Goal: Submit feedback/report problem

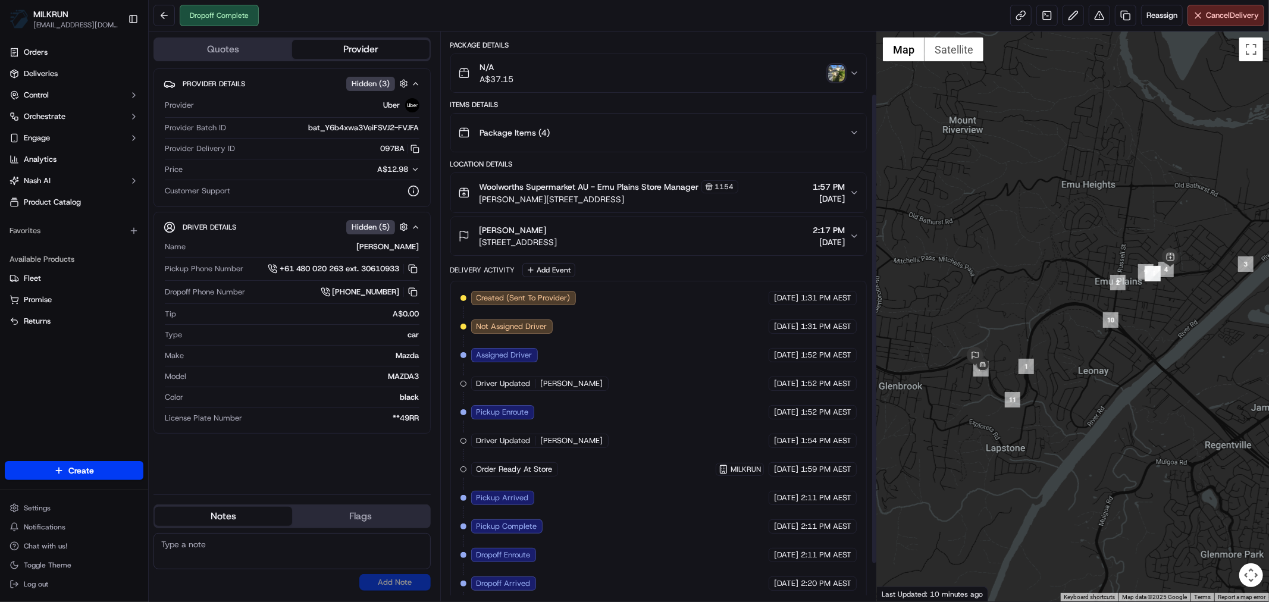
scroll to position [55, 0]
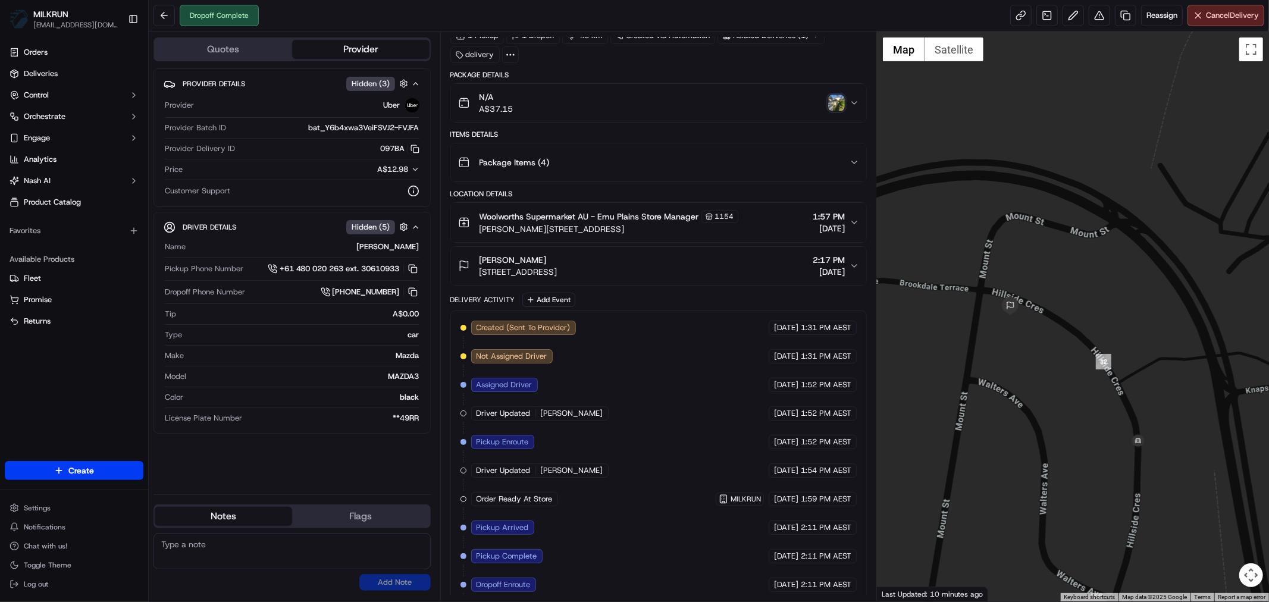
drag, startPoint x: 950, startPoint y: 355, endPoint x: 1006, endPoint y: 367, distance: 57.2
click at [1006, 367] on div at bounding box center [1073, 317] width 392 height 570
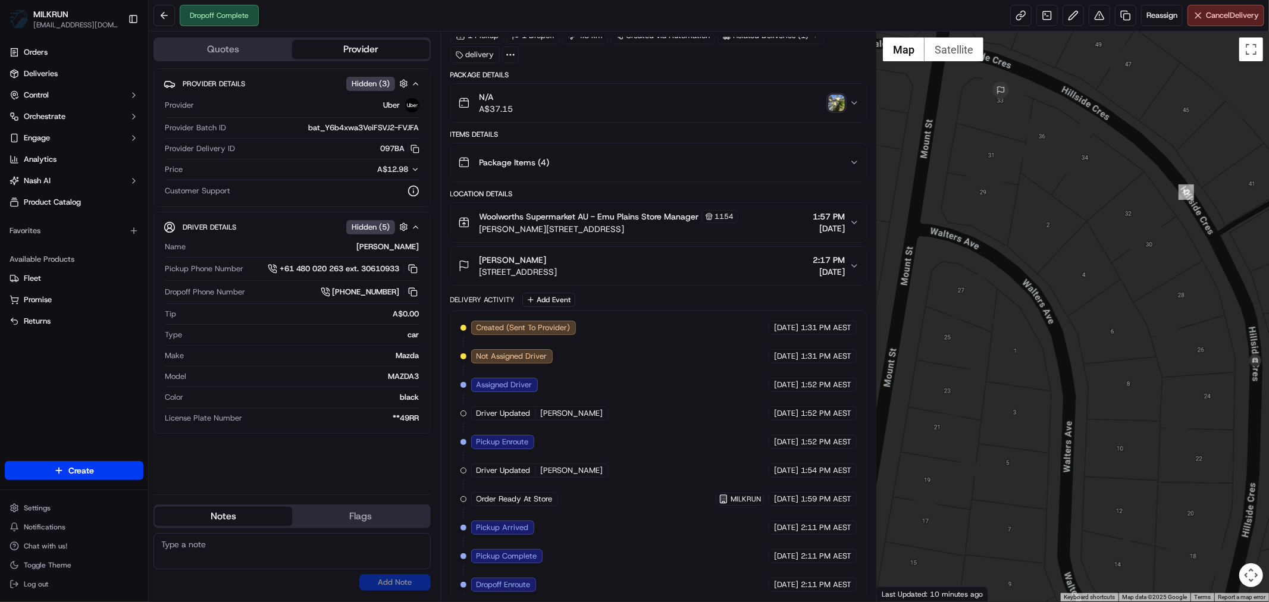
drag, startPoint x: 1056, startPoint y: 344, endPoint x: 1012, endPoint y: 155, distance: 194.1
click at [1012, 155] on div at bounding box center [1073, 317] width 392 height 570
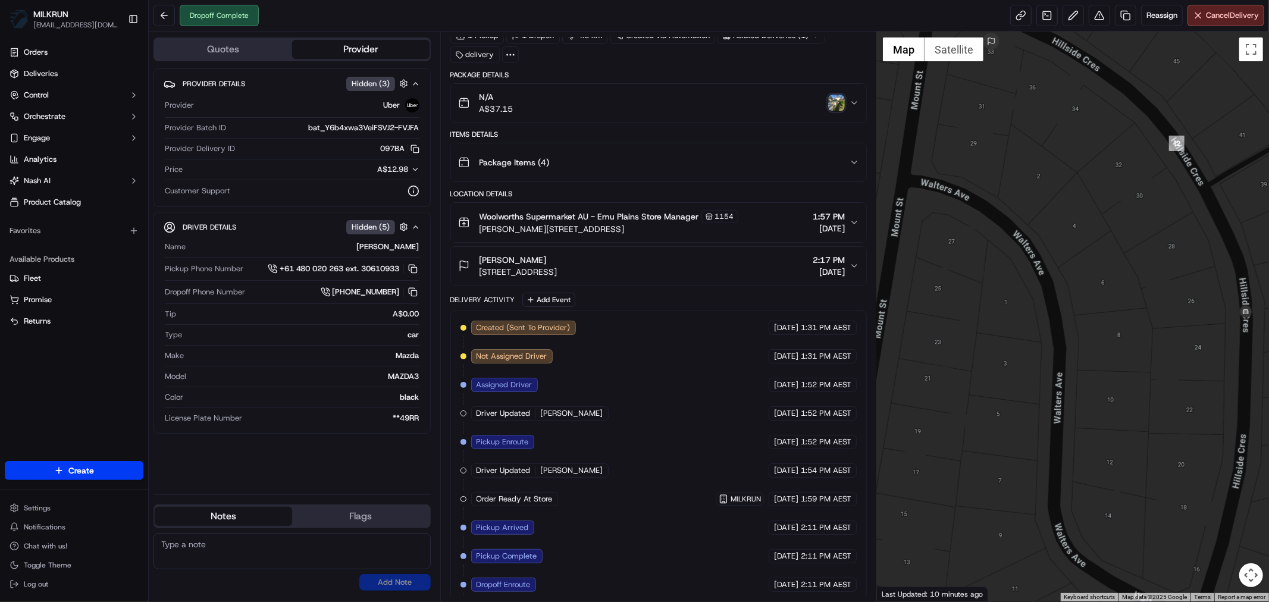
drag, startPoint x: 1054, startPoint y: 341, endPoint x: 1058, endPoint y: 313, distance: 28.2
click at [1052, 308] on div at bounding box center [1073, 317] width 392 height 570
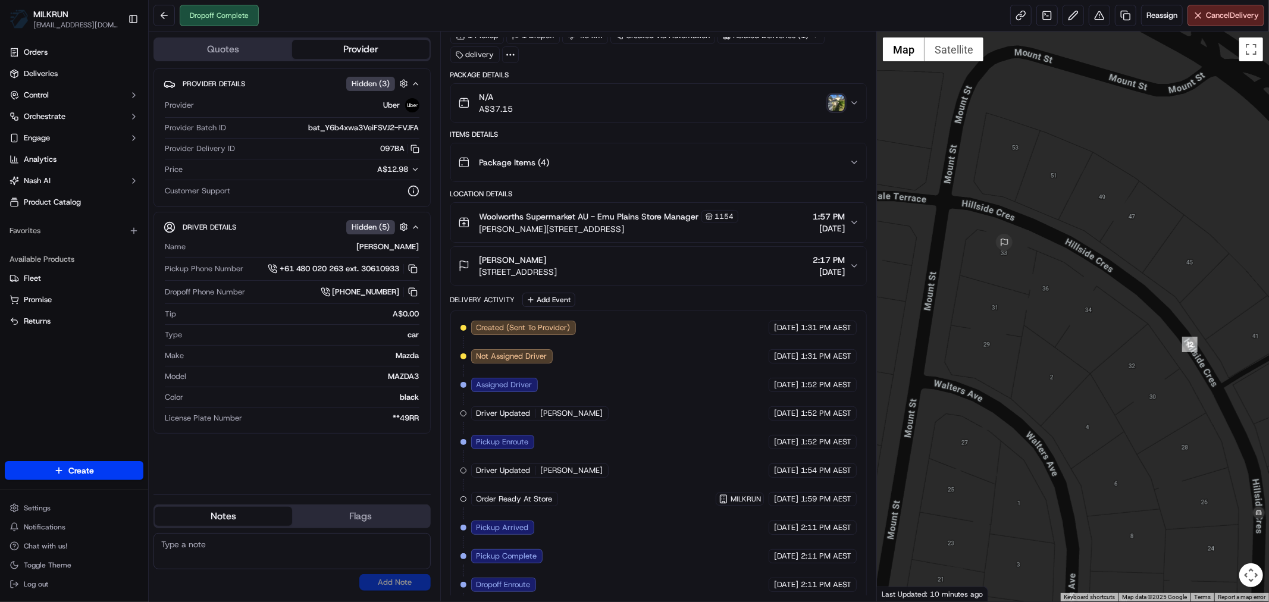
drag, startPoint x: 926, startPoint y: 153, endPoint x: 924, endPoint y: 356, distance: 202.2
click at [924, 356] on div at bounding box center [1073, 317] width 392 height 570
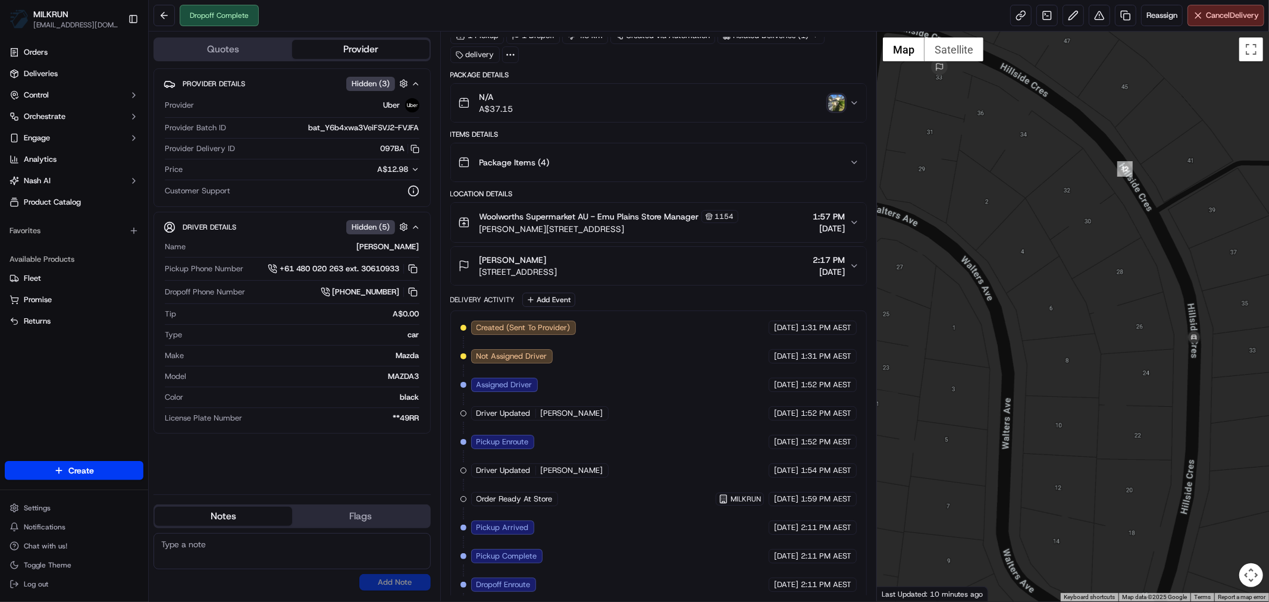
drag, startPoint x: 1084, startPoint y: 371, endPoint x: 1020, endPoint y: 172, distance: 208.2
click at [1020, 172] on div at bounding box center [1073, 317] width 392 height 570
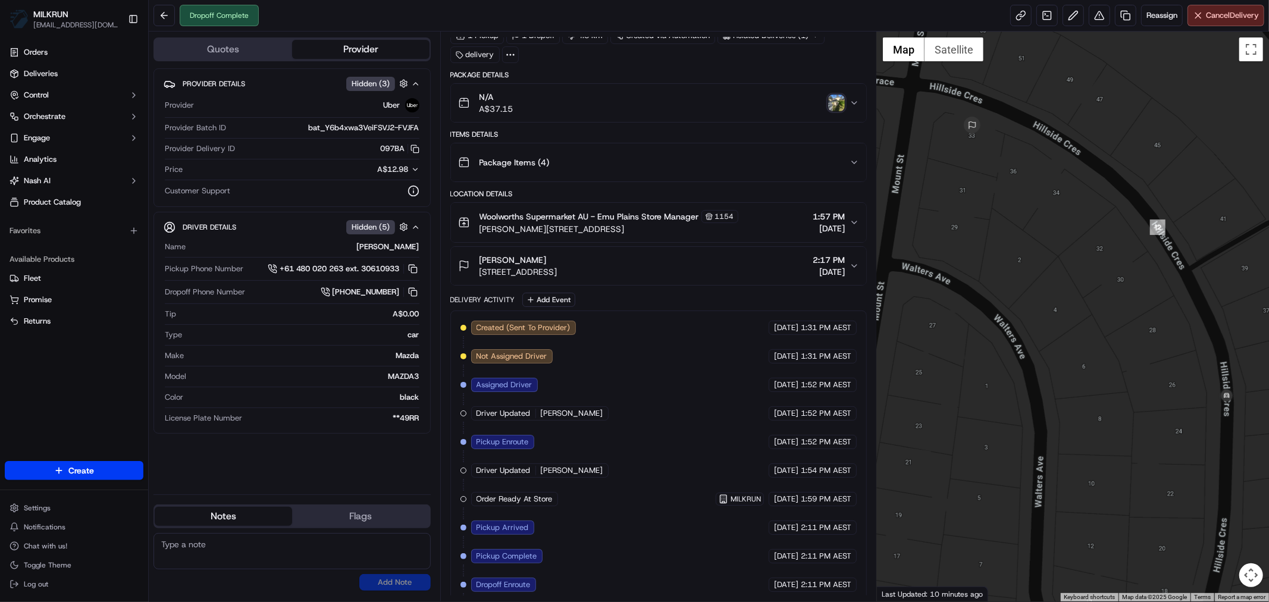
drag, startPoint x: 1025, startPoint y: 305, endPoint x: 1055, endPoint y: 365, distance: 66.8
click at [1055, 365] on div at bounding box center [1073, 317] width 392 height 570
click at [1101, 14] on button at bounding box center [1099, 15] width 21 height 21
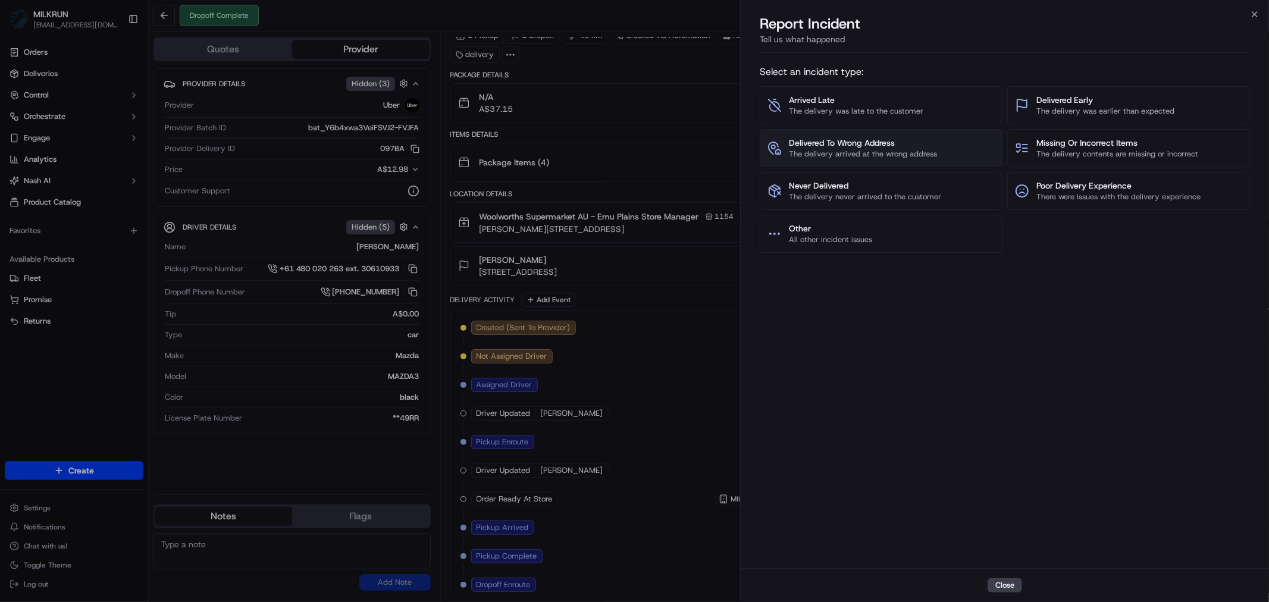
click at [933, 143] on span "Delivered To Wrong Address" at bounding box center [863, 143] width 148 height 12
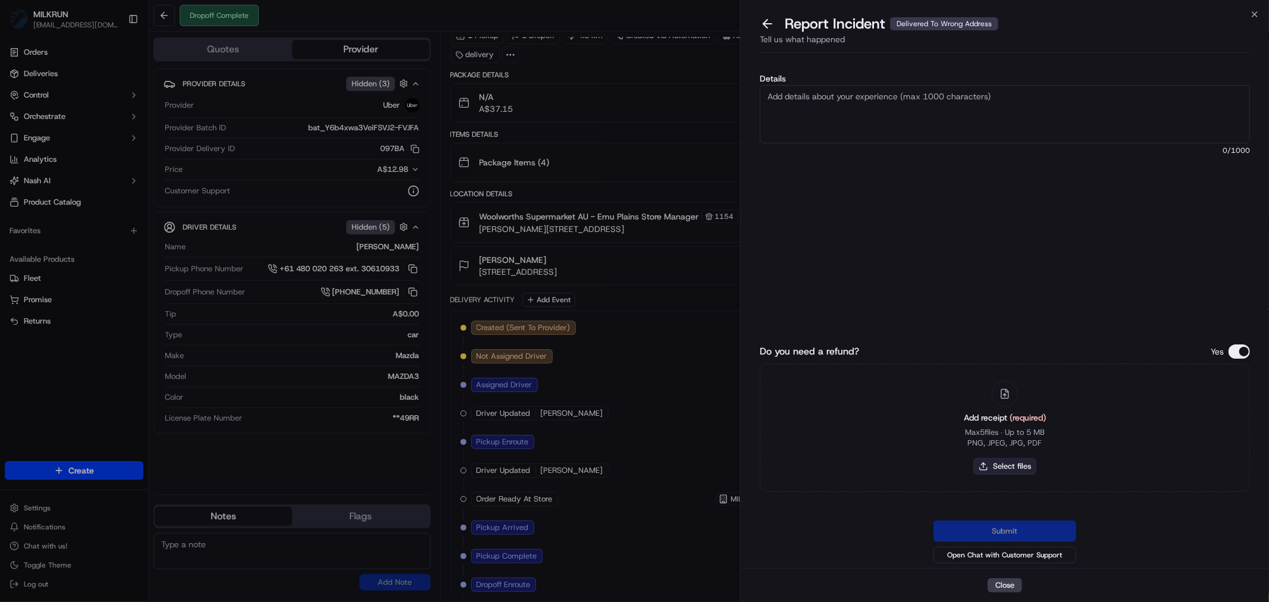
click at [1009, 467] on button "Select files" at bounding box center [1004, 466] width 63 height 17
type input "C:\fakepath\michael2.jpg"
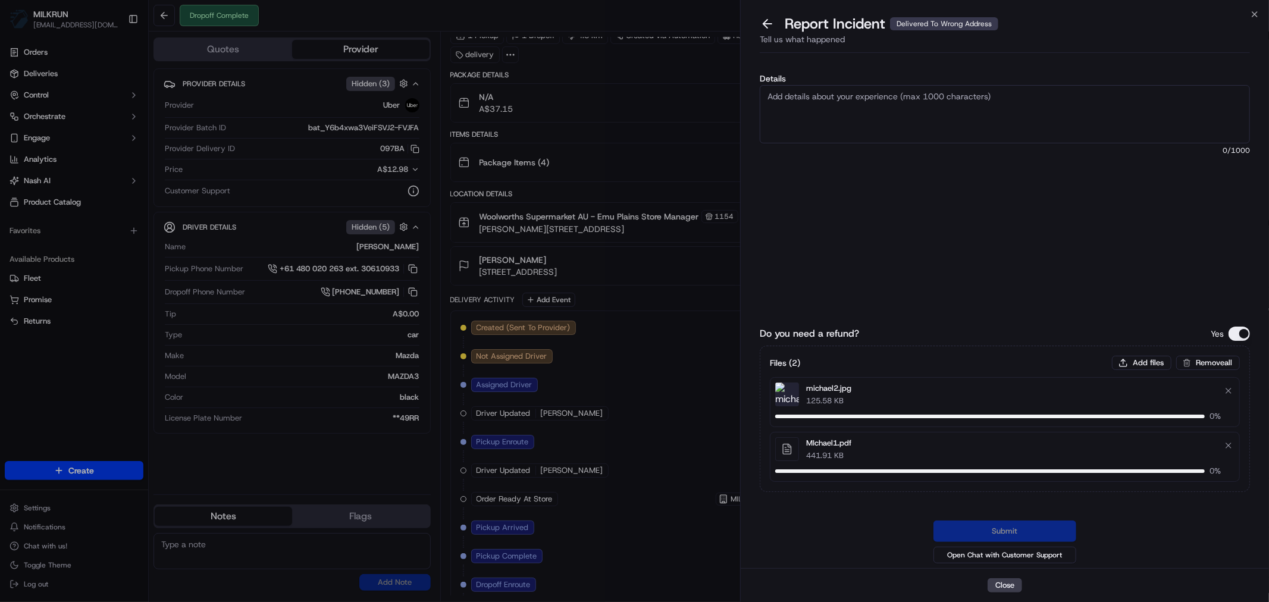
click at [868, 109] on textarea "Details" at bounding box center [1005, 114] width 490 height 58
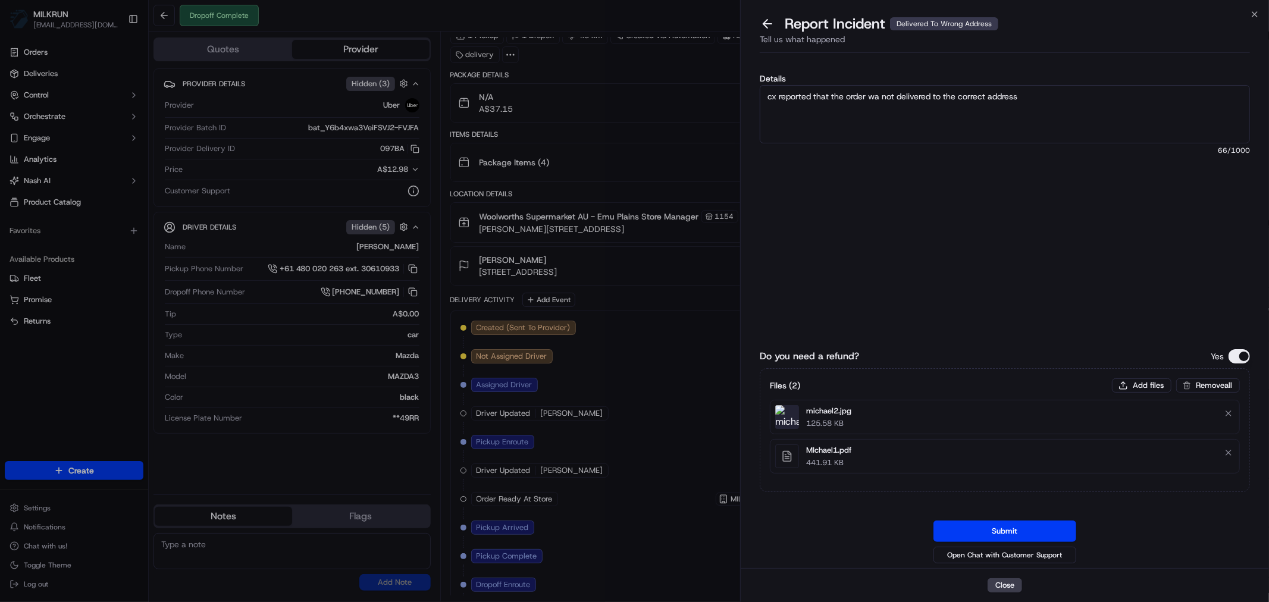
click at [883, 93] on textarea "cx reported that the order wa not delivered to the correct address" at bounding box center [1005, 114] width 490 height 58
click at [1039, 98] on textarea "cx reported that the order was not delivered to the correct address" at bounding box center [1005, 114] width 490 height 58
click at [1138, 96] on textarea "cx reported that the order was not delivered to the correct address, cx send a …" at bounding box center [1005, 114] width 490 height 58
click at [1227, 93] on textarea "cx reported that the order was not delivered to the correct address, cx send a …" at bounding box center [1005, 114] width 490 height 58
type textarea "cx reported that the order was not delivered to the correct address, cx send a …"
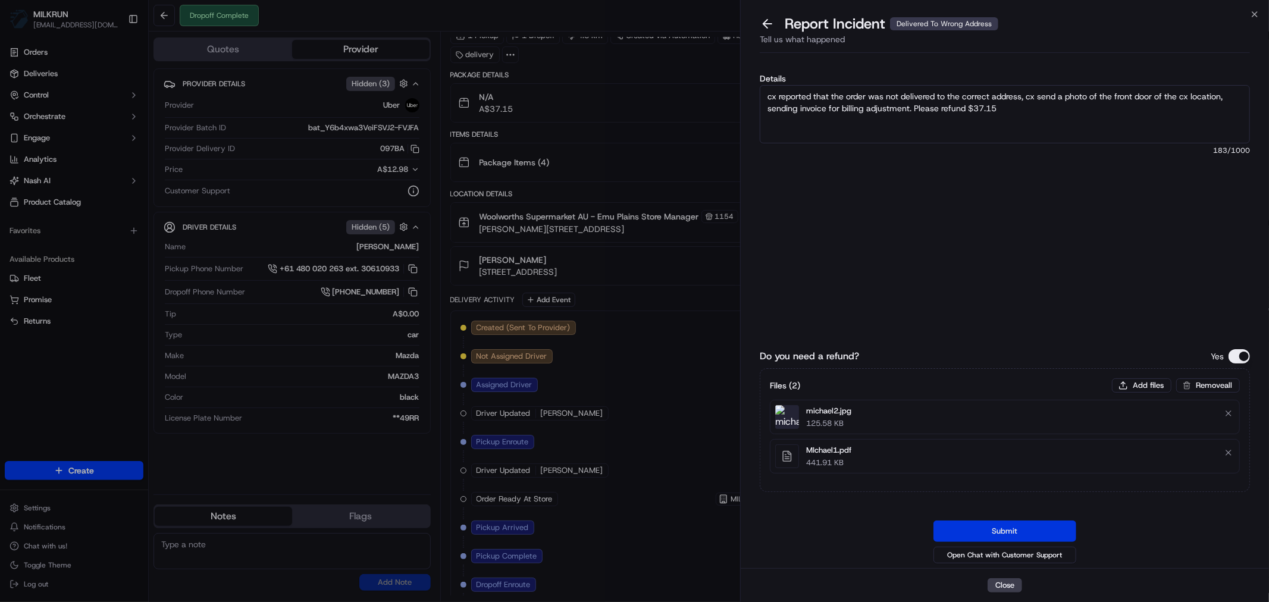
click at [1005, 528] on button "Submit" at bounding box center [1004, 530] width 143 height 21
